Goal: Task Accomplishment & Management: Complete application form

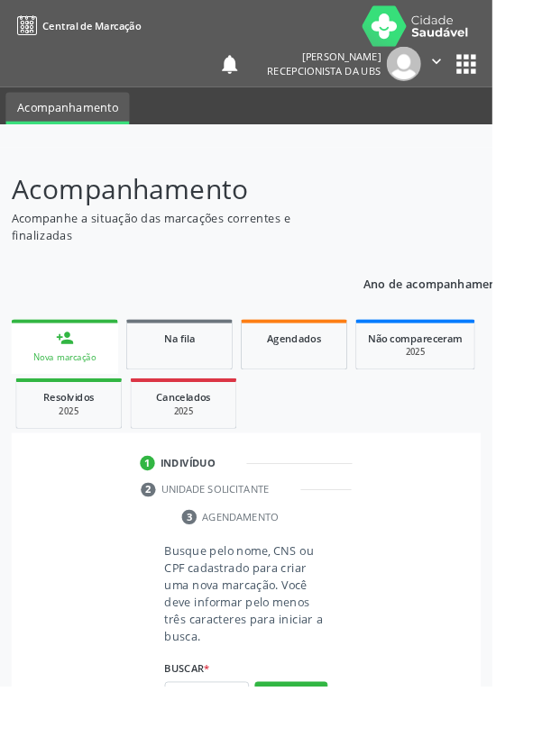
click at [71, 385] on link "person_add Nova marcação" at bounding box center [71, 381] width 117 height 60
click at [233, 754] on input "text" at bounding box center [227, 766] width 93 height 31
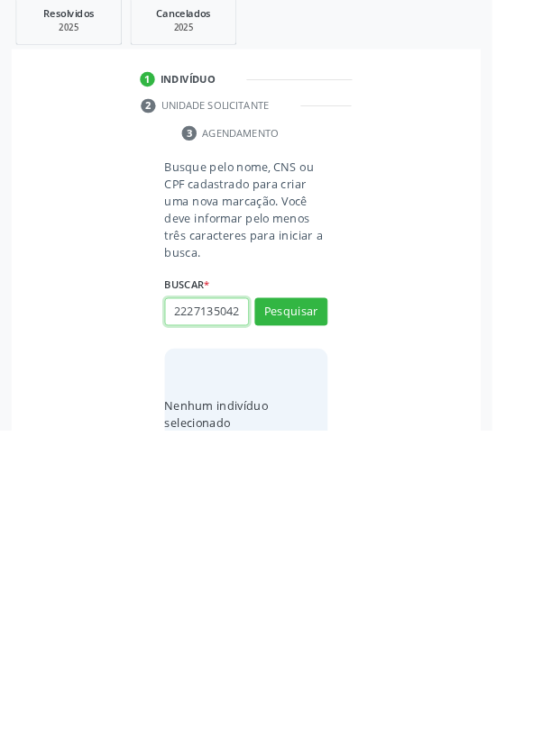
scroll to position [0, 4]
type input "22271350425"
click at [349, 628] on button "Pesquisar" at bounding box center [320, 624] width 80 height 31
type input "22271350425"
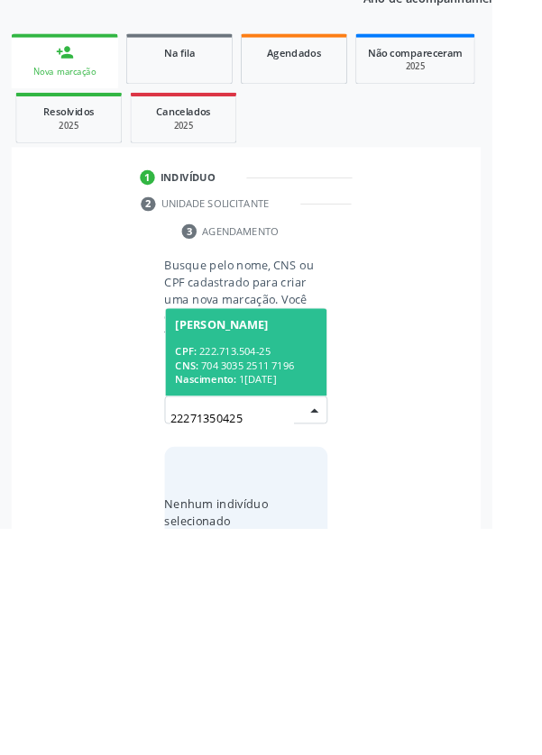
scroll to position [141, 0]
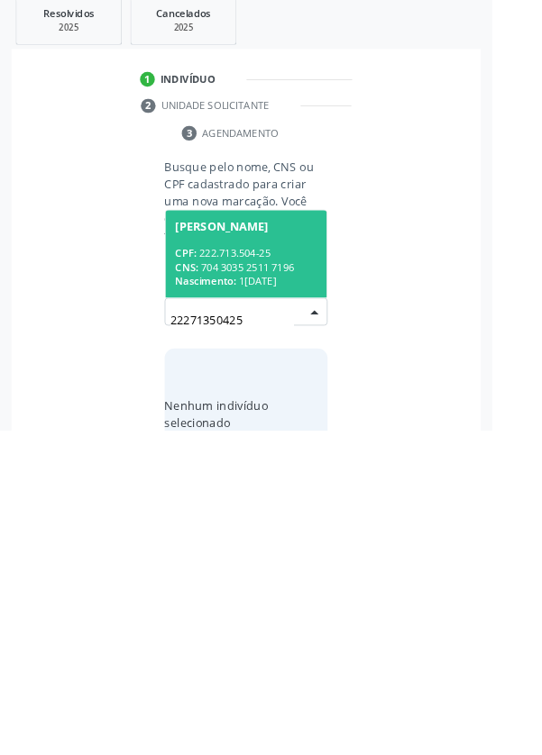
click at [278, 568] on div "CNS: 704 3035 2511 7196" at bounding box center [271, 575] width 156 height 15
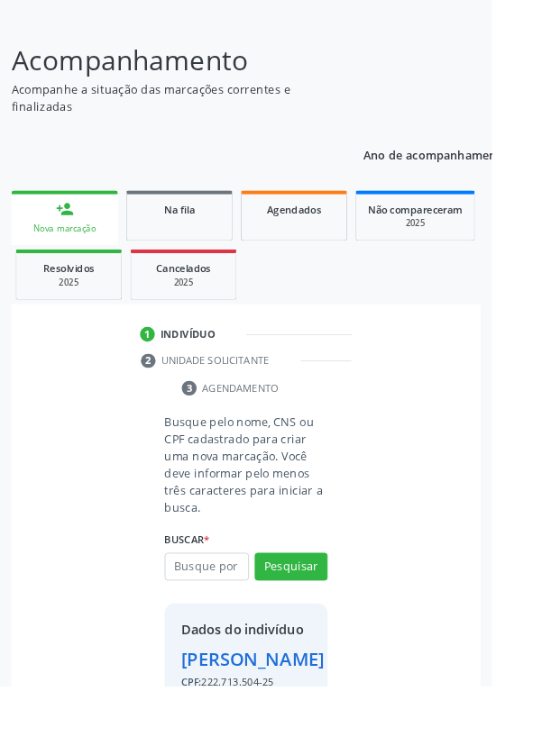
scroll to position [133, 0]
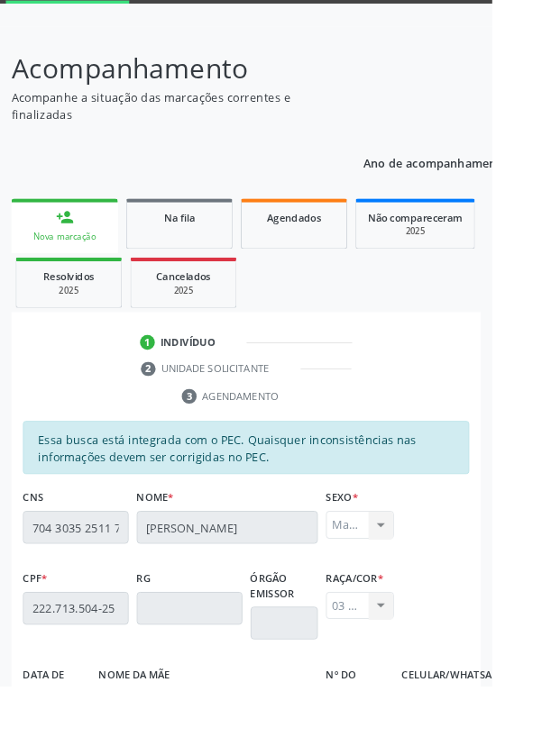
scroll to position [428, 0]
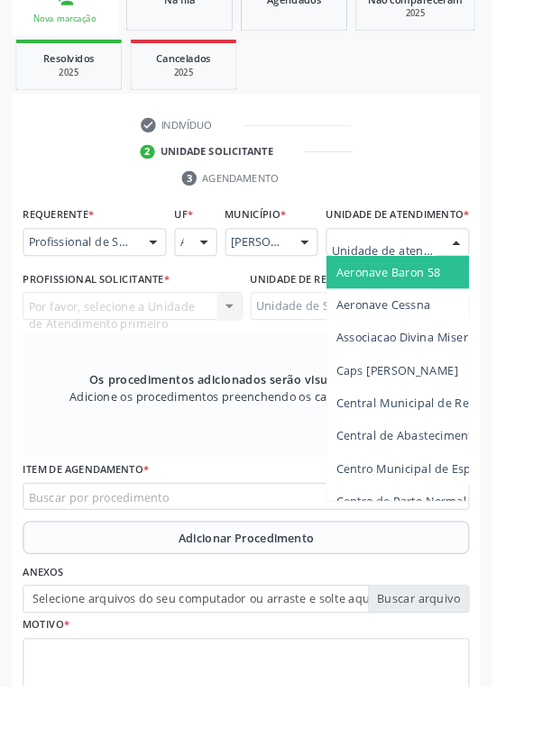
scroll to position [418, 0]
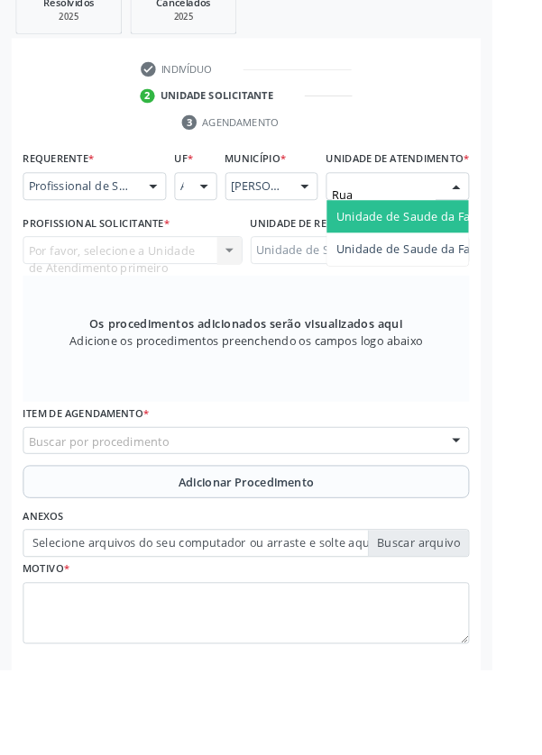
type input "Rua n"
click at [469, 263] on span "Unidade de Saude da Familia Rua [GEOGRAPHIC_DATA]" at bounding box center [537, 254] width 334 height 17
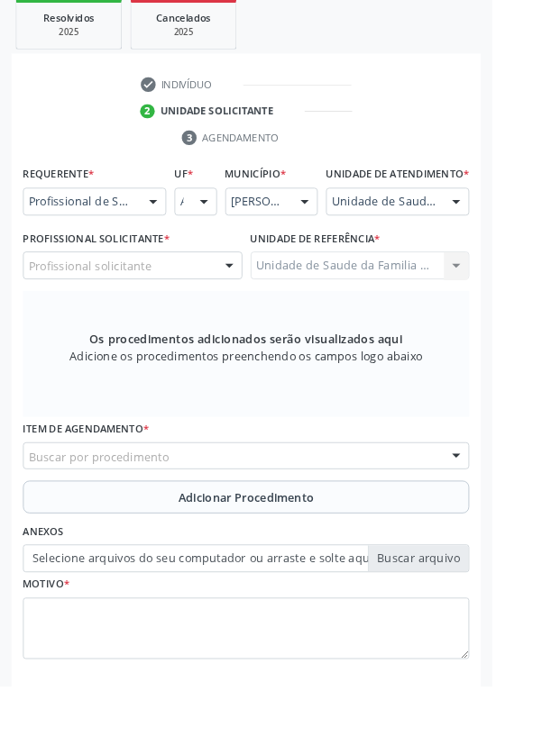
click at [220, 307] on div "Profissional solicitante" at bounding box center [145, 292] width 241 height 31
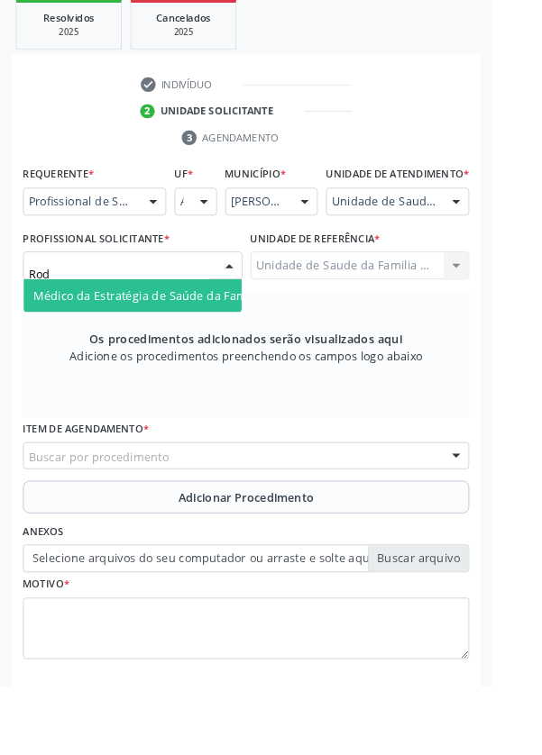
type input "Rodr"
click at [208, 333] on span "Médico da Estratégia de Saúde da Família - [PERSON_NAME]" at bounding box center [220, 324] width 366 height 17
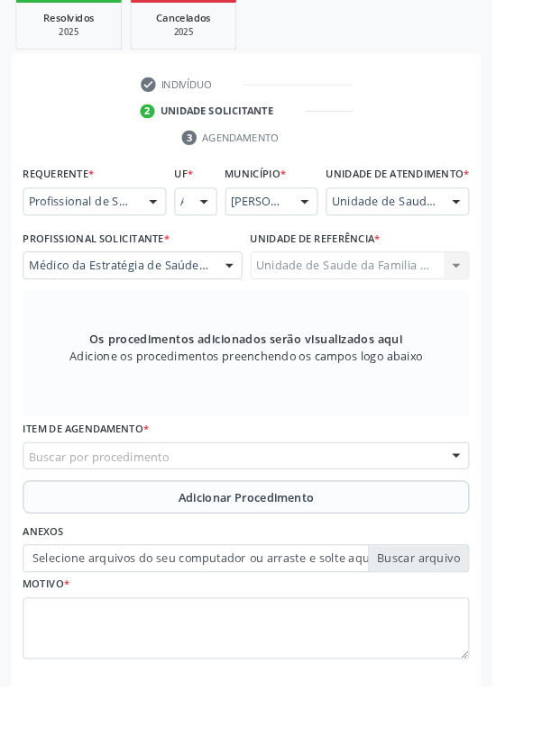
click at [294, 512] on div "Buscar por procedimento" at bounding box center [270, 502] width 491 height 31
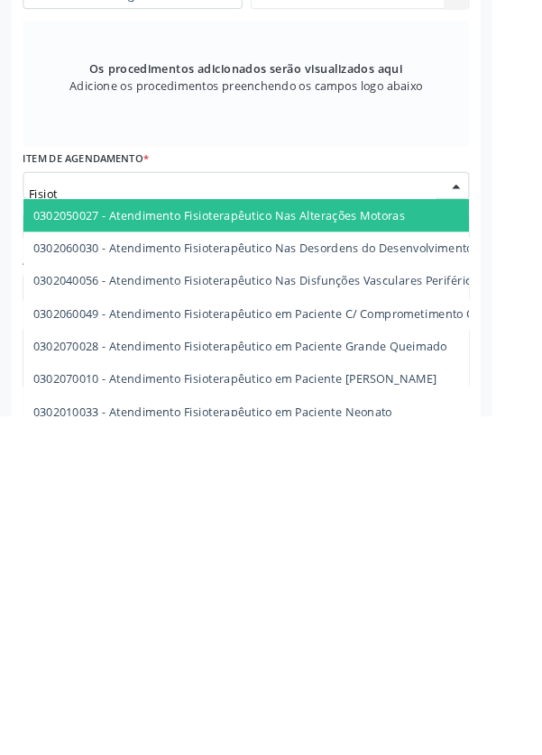
type input "Fisiote"
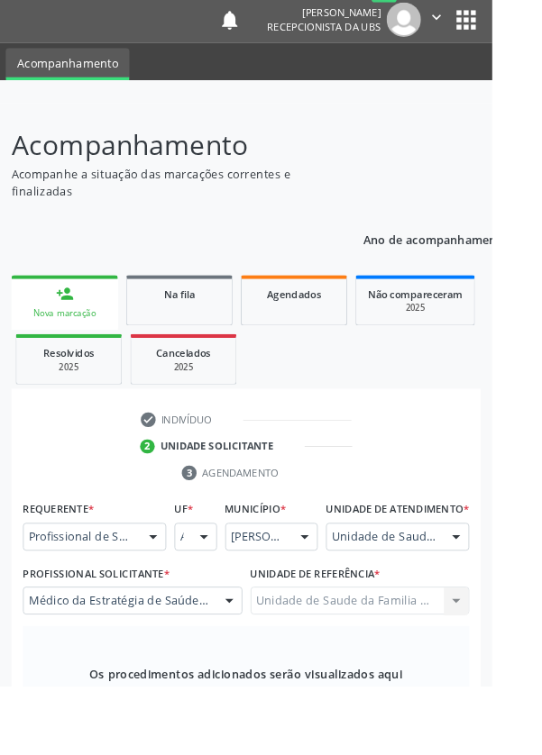
scroll to position [0, 0]
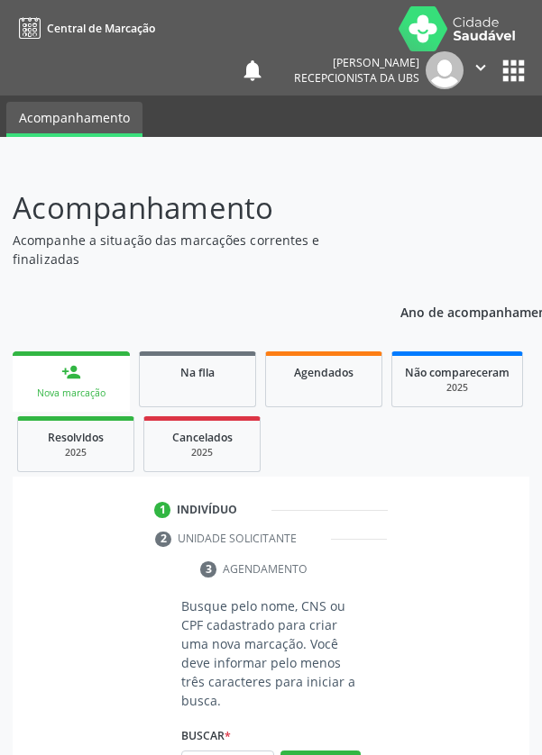
click at [88, 387] on div "Nova marcação" at bounding box center [71, 394] width 92 height 14
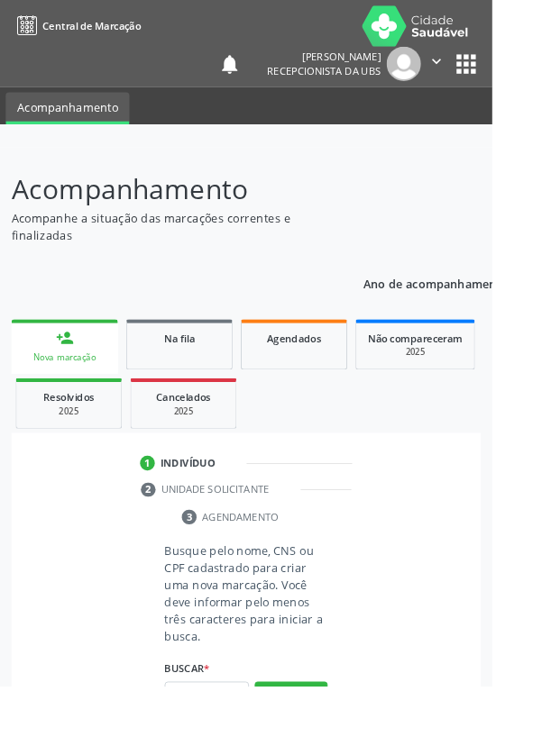
click at [241, 723] on div "Buscar * Busque por nome, CNS ou CPF Nenhum resultado encontrado para: " " Digi…" at bounding box center [270, 758] width 179 height 70
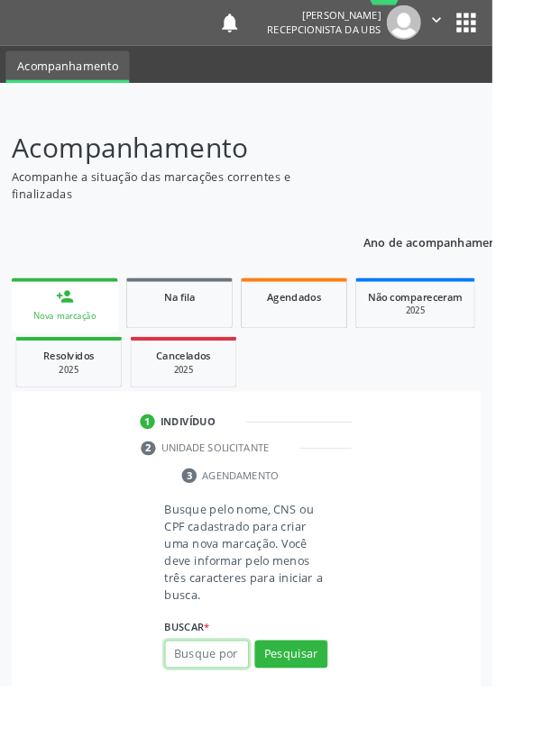
click at [222, 720] on input "text" at bounding box center [227, 720] width 93 height 31
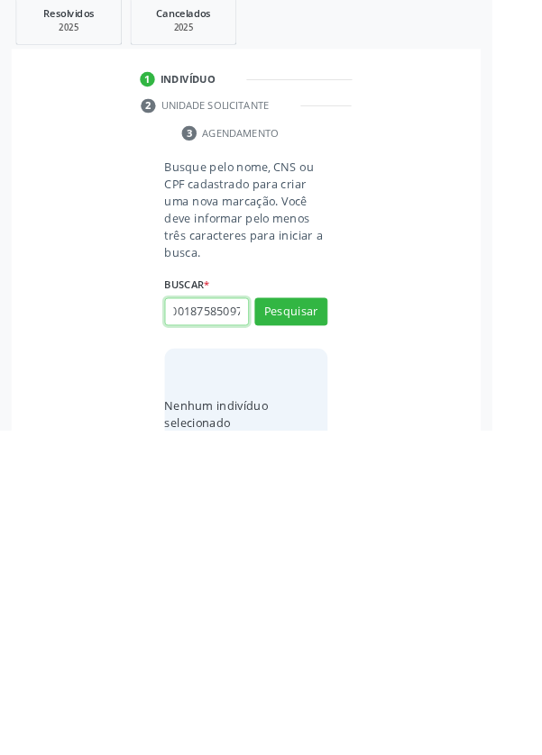
scroll to position [0, 32]
type input "703001875850979"
click at [343, 633] on button "Pesquisar" at bounding box center [320, 624] width 80 height 31
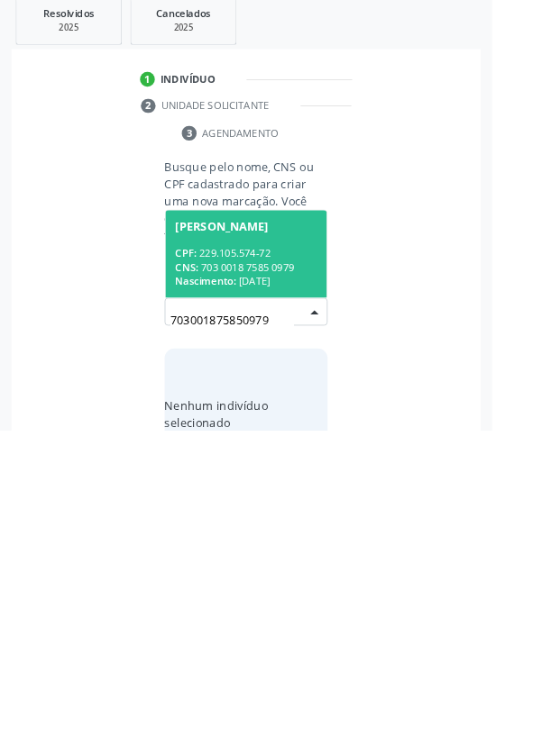
click at [301, 570] on div "CNS: 703 0018 7585 0979" at bounding box center [271, 575] width 156 height 15
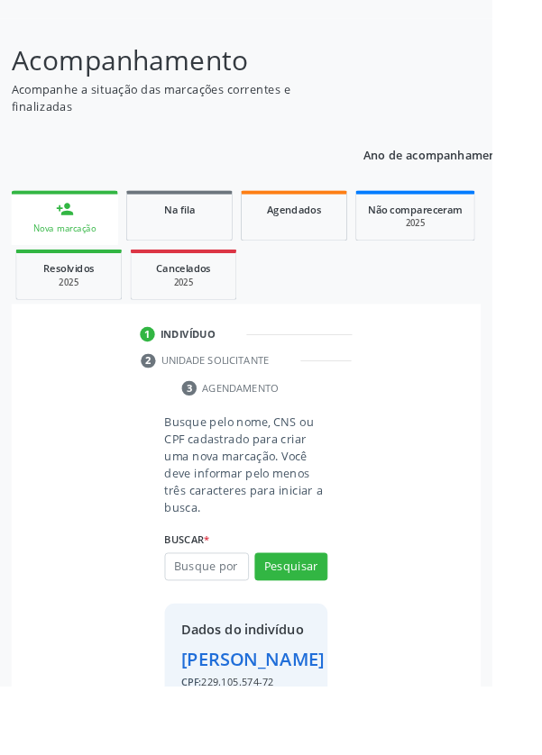
scroll to position [104, 0]
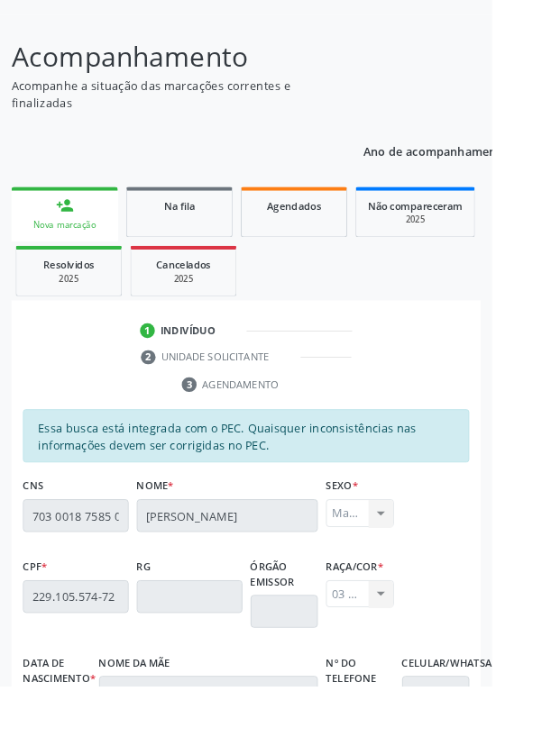
scroll to position [428, 0]
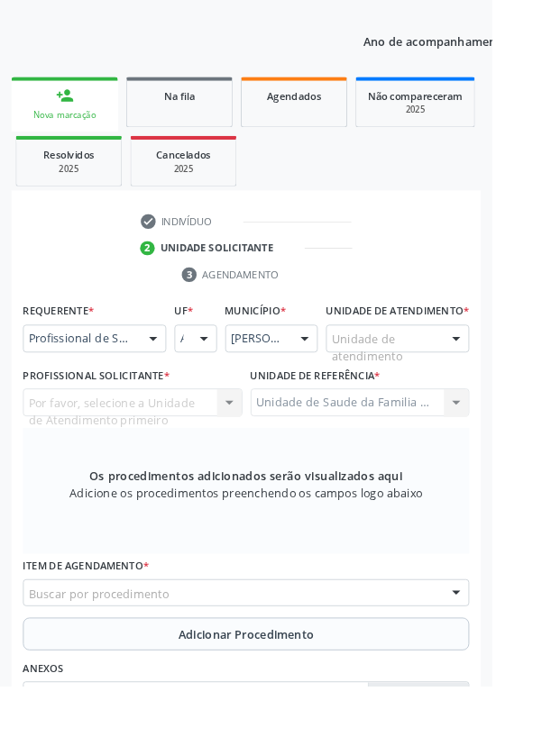
scroll to position [257, 0]
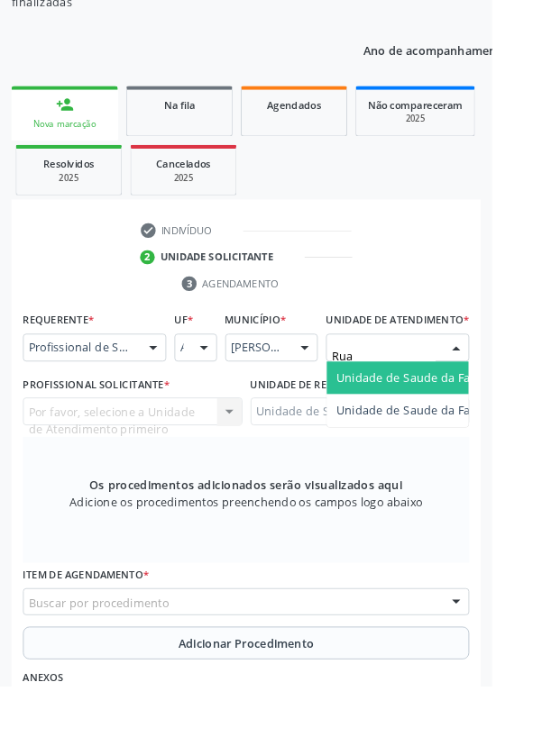
type input "Rua n"
click at [464, 424] on span "Unidade de Saude da Familia Rua [GEOGRAPHIC_DATA]" at bounding box center [537, 415] width 334 height 17
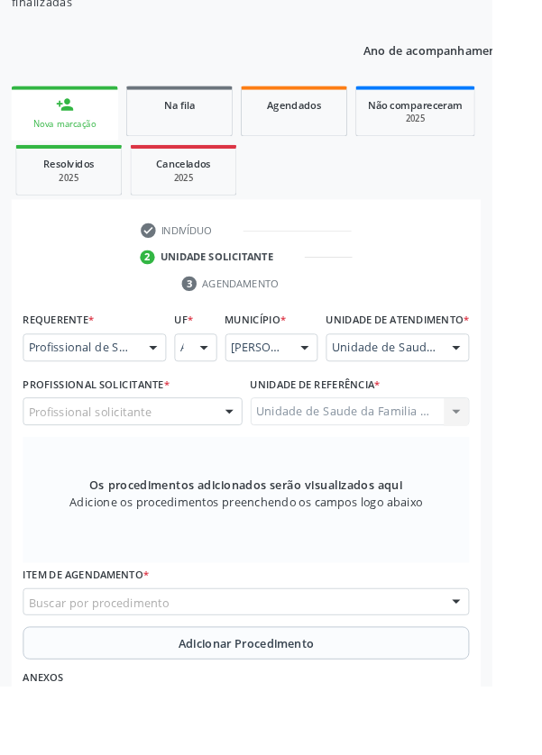
click at [251, 469] on div at bounding box center [252, 454] width 27 height 31
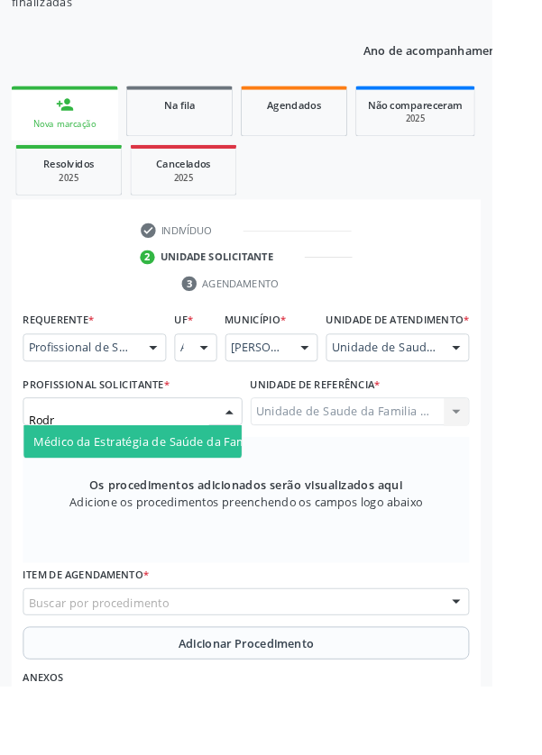
type input "Rodri"
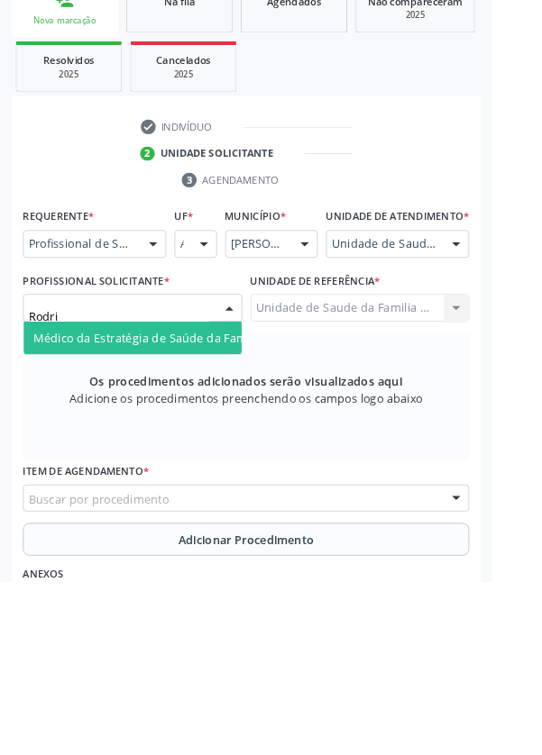
click at [193, 495] on span "Médico da Estratégia de Saúde da Família - [PERSON_NAME]" at bounding box center [220, 486] width 366 height 17
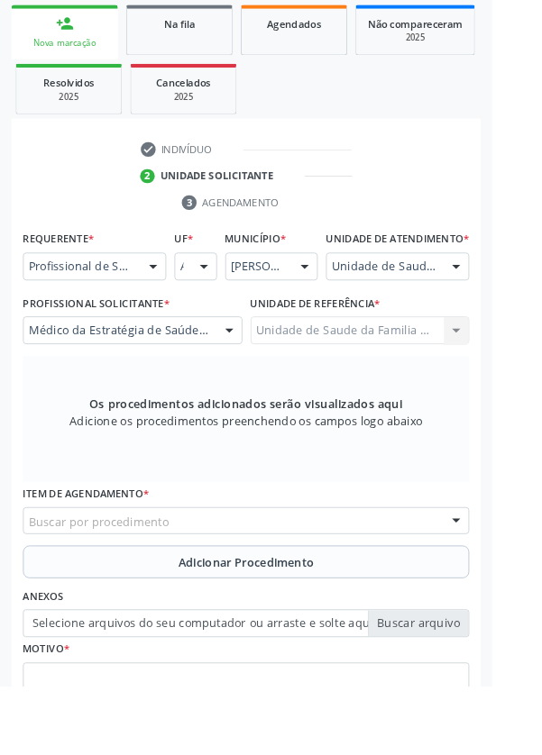
click at [324, 588] on div "Buscar por procedimento" at bounding box center [270, 574] width 491 height 31
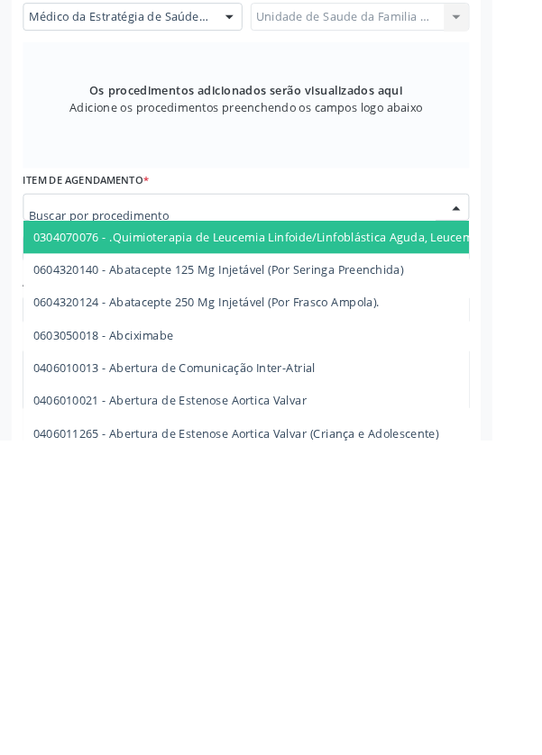
scroll to position [421, 0]
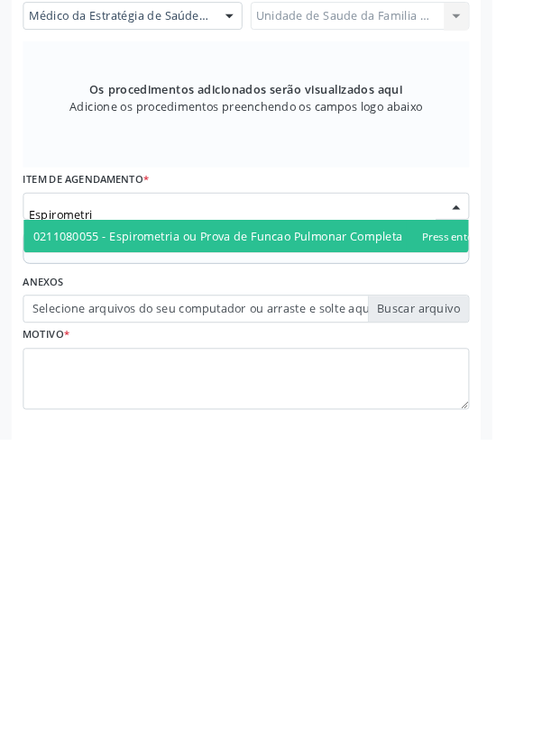
type input "Espirometria"
click at [353, 540] on span "0211080055 - Espirometria ou Prova de Funcao Pulmonar Completa com Broncodilata…" at bounding box center [305, 531] width 536 height 17
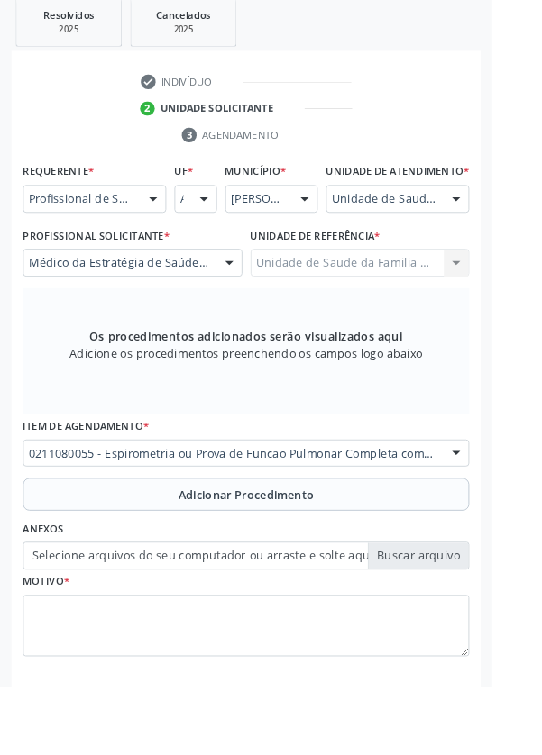
click at [314, 554] on span "Adicionar Procedimento" at bounding box center [271, 544] width 150 height 19
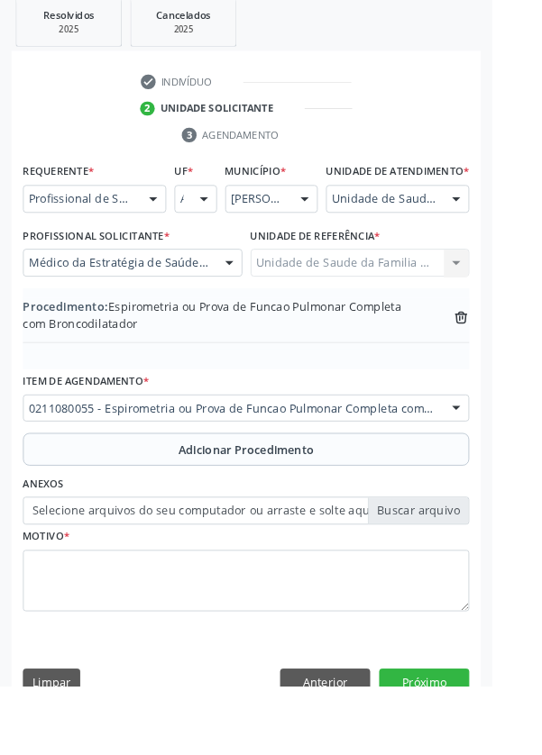
scroll to position [395, 0]
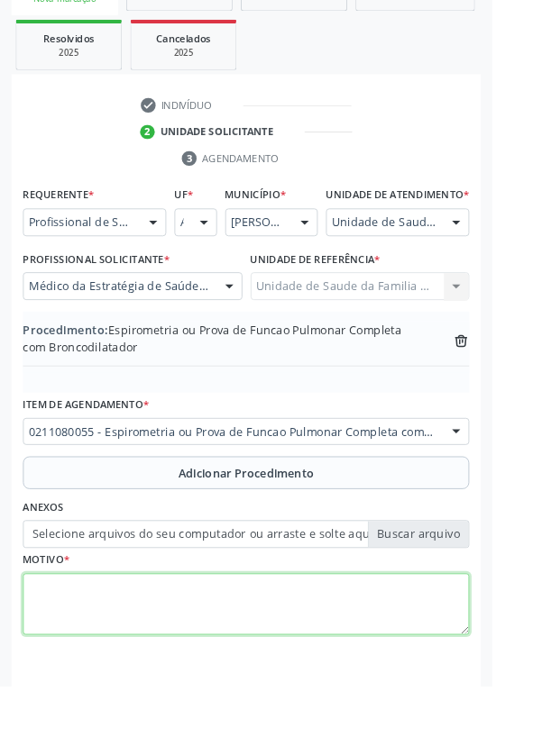
click at [221, 661] on textarea at bounding box center [270, 666] width 491 height 68
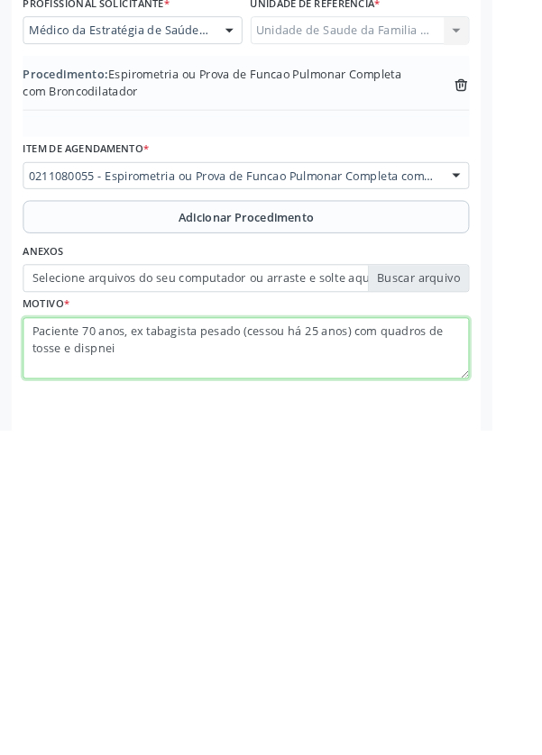
type textarea "Paciente 70 anos, ex tabagista pesado (cessou há 25 anos) com quadros de tosse …"
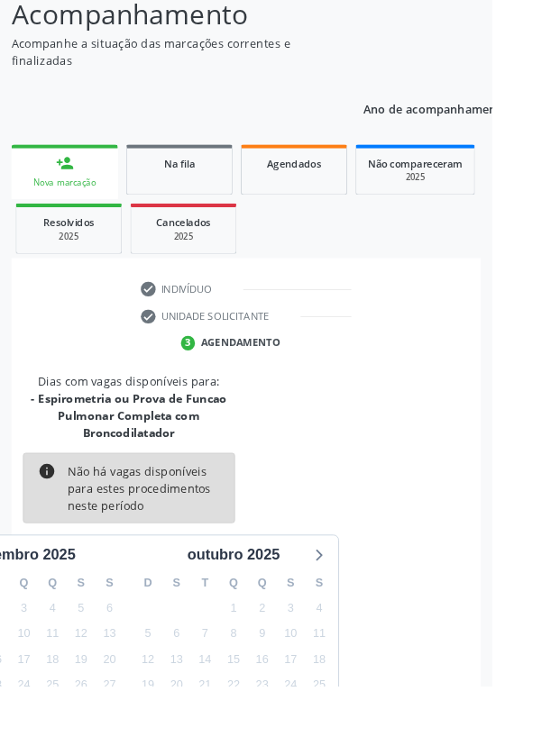
scroll to position [187, 0]
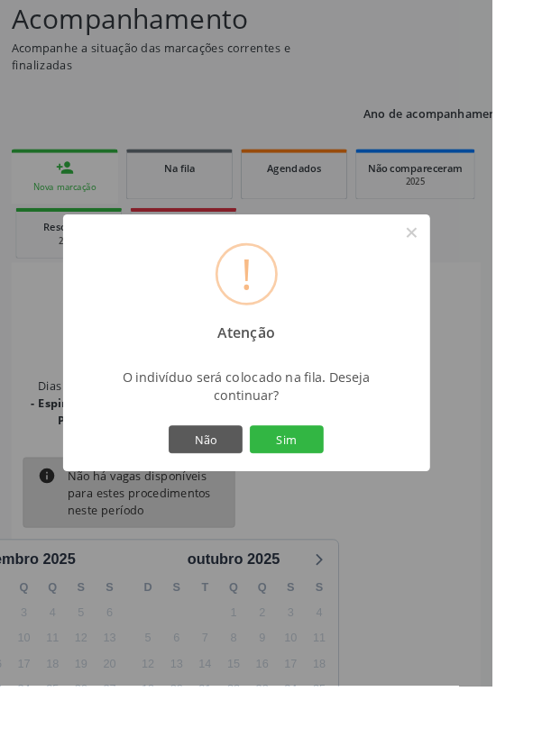
click at [356, 499] on button "Sim" at bounding box center [315, 484] width 81 height 31
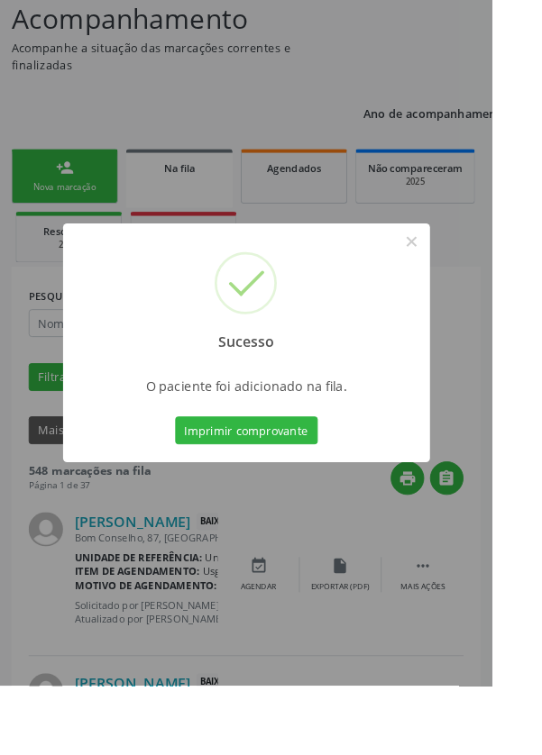
scroll to position [0, 0]
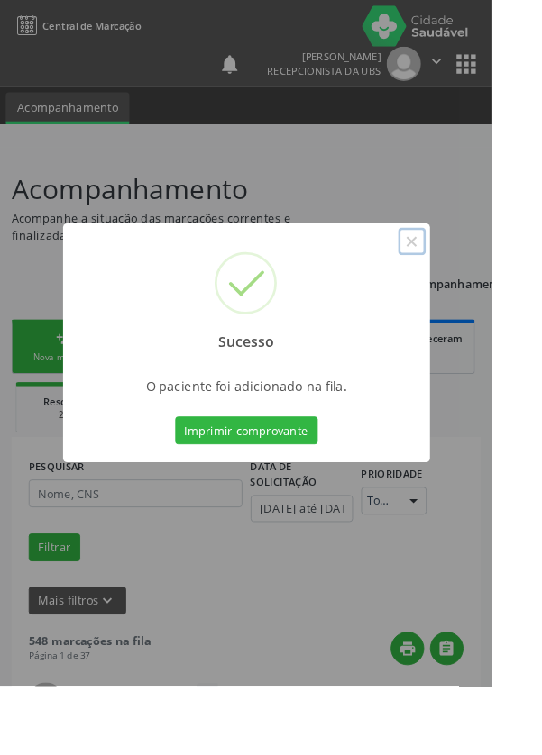
click at [469, 281] on button "×" at bounding box center [453, 266] width 31 height 31
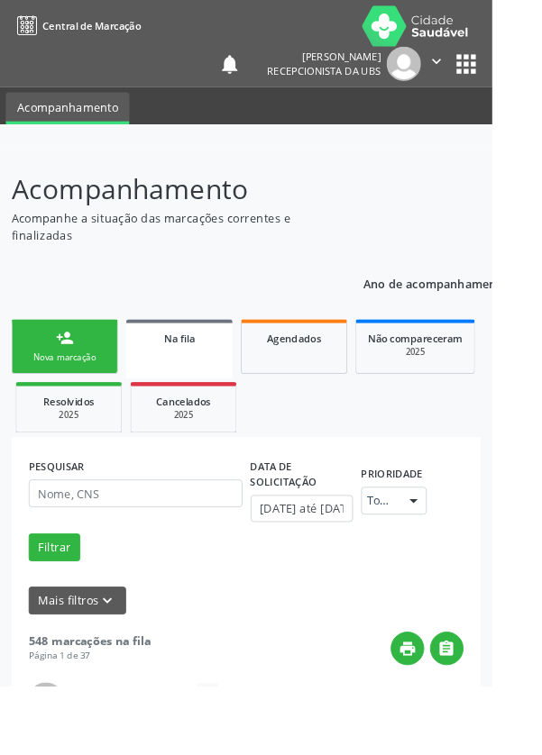
click at [78, 377] on div "person_add" at bounding box center [71, 372] width 20 height 20
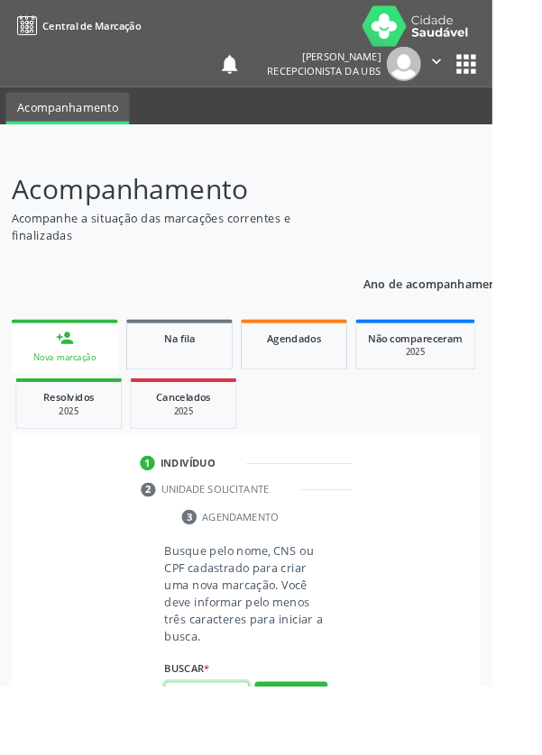
click at [233, 754] on input "text" at bounding box center [227, 766] width 93 height 31
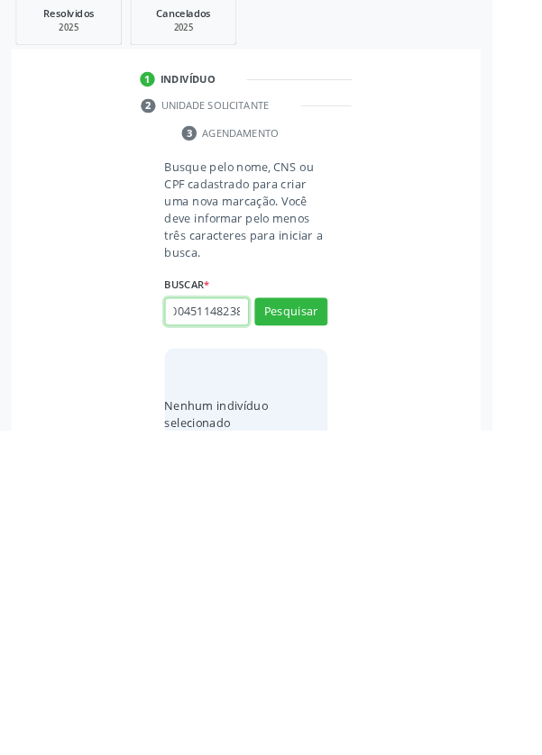
scroll to position [0, 32]
type input "898004511482383"
click at [349, 623] on button "Pesquisar" at bounding box center [320, 624] width 80 height 31
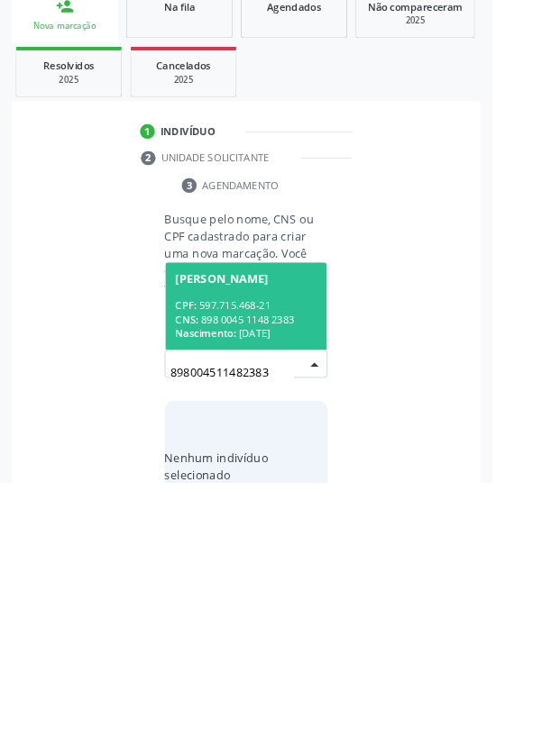
scroll to position [141, 0]
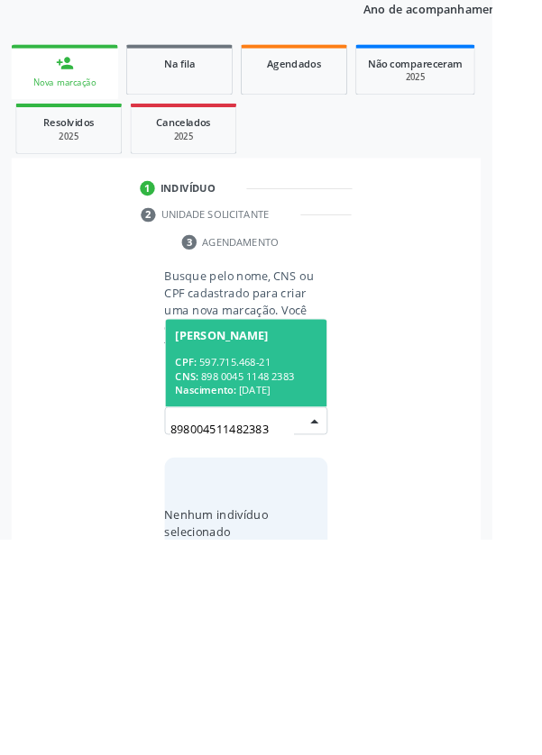
click at [280, 552] on div "CPF: 597.715.468-21" at bounding box center [271, 559] width 156 height 15
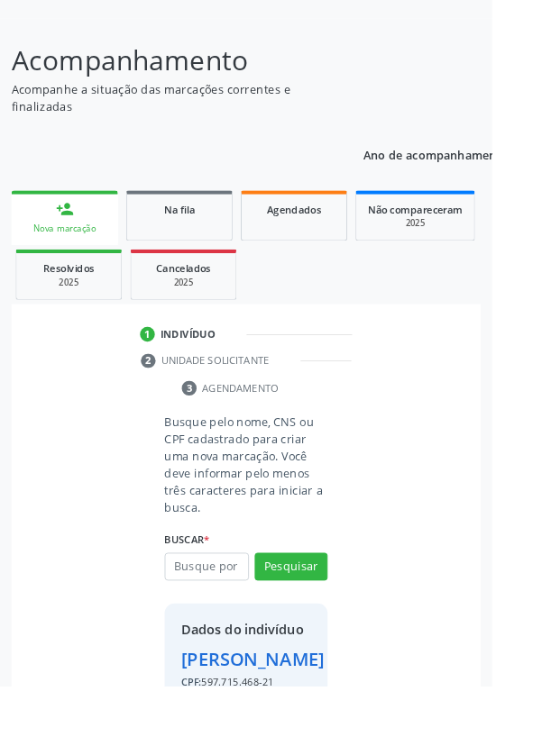
scroll to position [133, 0]
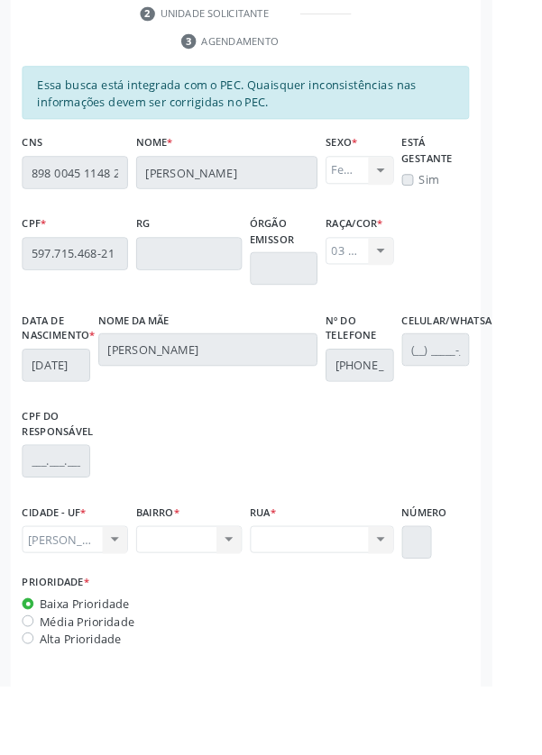
scroll to position [523, 0]
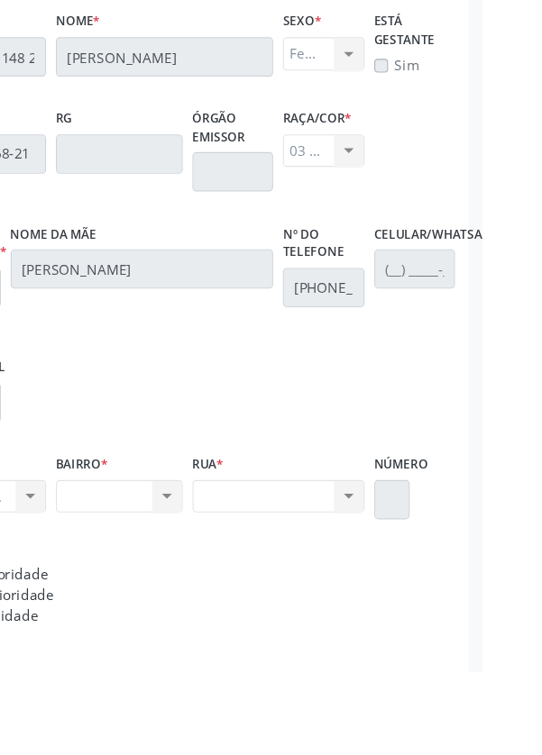
click at [533, 671] on div "Acompanhamento Acompanhe a situação das marcações correntes e finalizadas Relat…" at bounding box center [271, 229] width 542 height 1179
